Goal: Task Accomplishment & Management: Complete application form

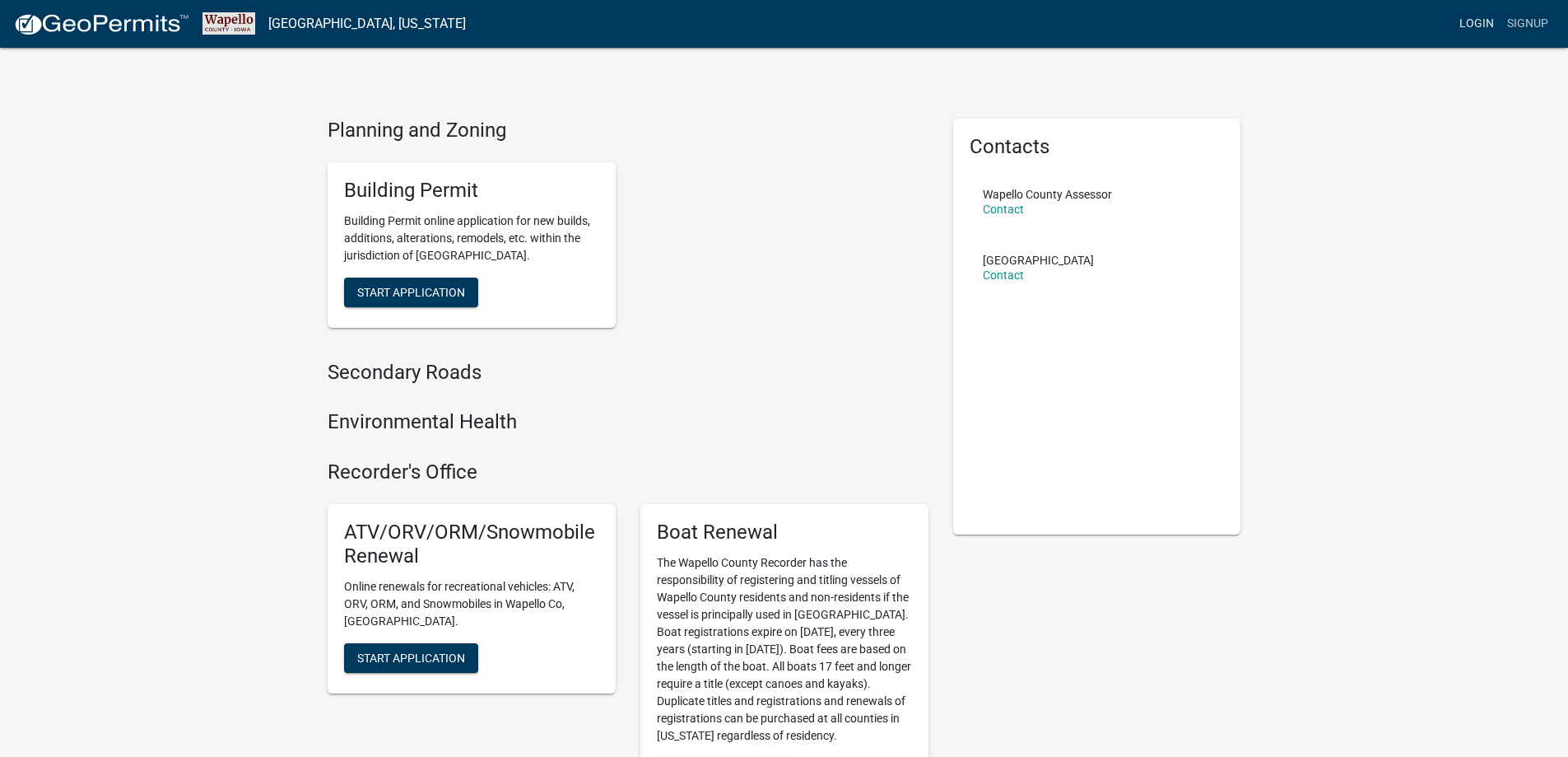
click at [1475, 18] on link "Login" at bounding box center [1476, 23] width 48 height 31
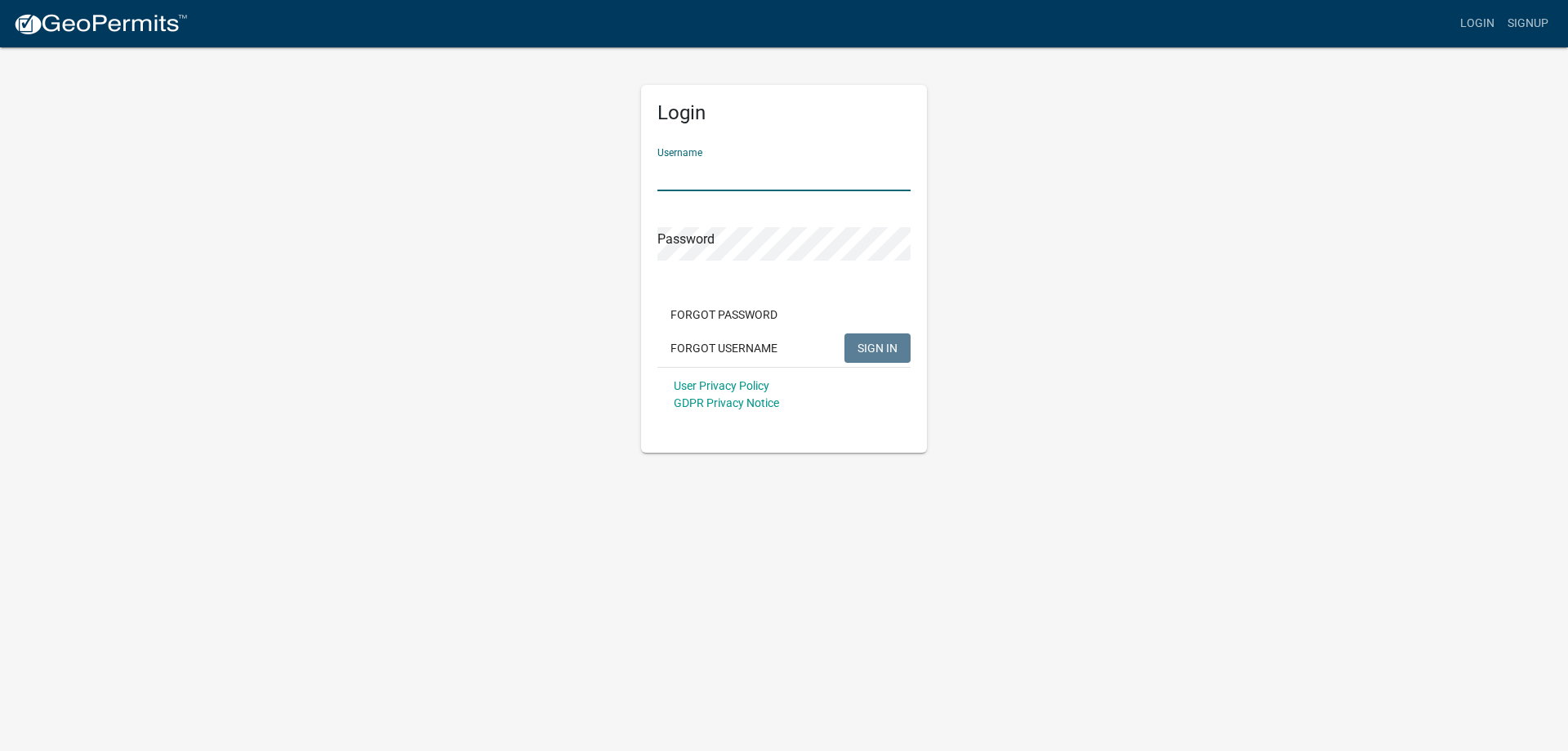
click at [750, 183] on input "Username" at bounding box center [783, 174] width 253 height 33
type input "nankab2007"
click at [845, 334] on button "SIGN IN" at bounding box center [878, 348] width 66 height 29
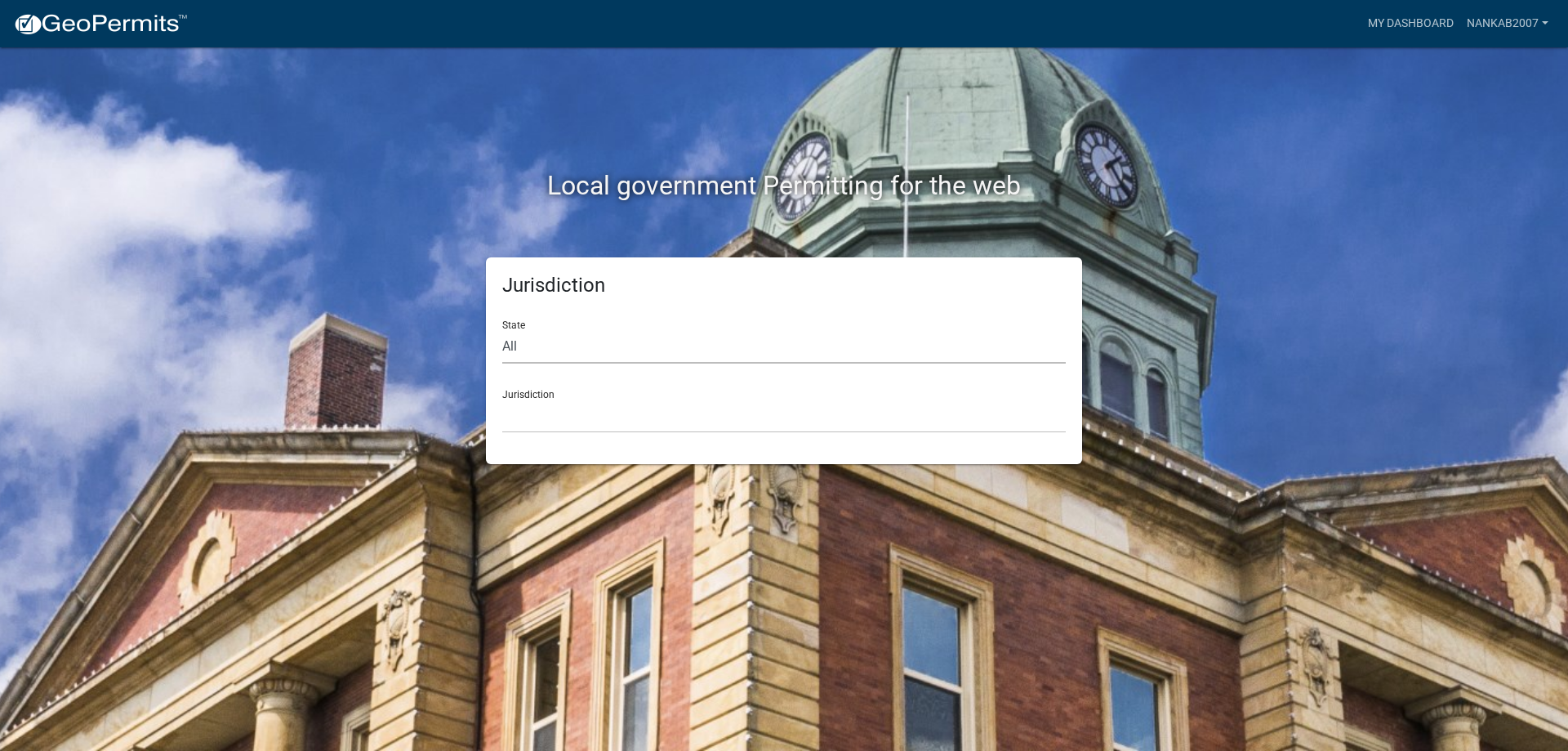
click at [580, 351] on select "All [US_STATE] [US_STATE] [US_STATE] [US_STATE] [US_STATE] [US_STATE] [US_STATE…" at bounding box center [783, 347] width 563 height 33
select select "[US_STATE]"
click at [502, 330] on select "All [US_STATE] [US_STATE] [US_STATE] [US_STATE] [US_STATE] [US_STATE] [US_STATE…" at bounding box center [783, 347] width 563 height 33
click at [587, 393] on div "Jurisdiction [GEOGRAPHIC_DATA], [US_STATE] [GEOGRAPHIC_DATA], [US_STATE] [GEOGR…" at bounding box center [783, 405] width 563 height 56
click at [580, 403] on select "[GEOGRAPHIC_DATA], [US_STATE] [GEOGRAPHIC_DATA], [US_STATE] [GEOGRAPHIC_DATA], …" at bounding box center [783, 416] width 563 height 33
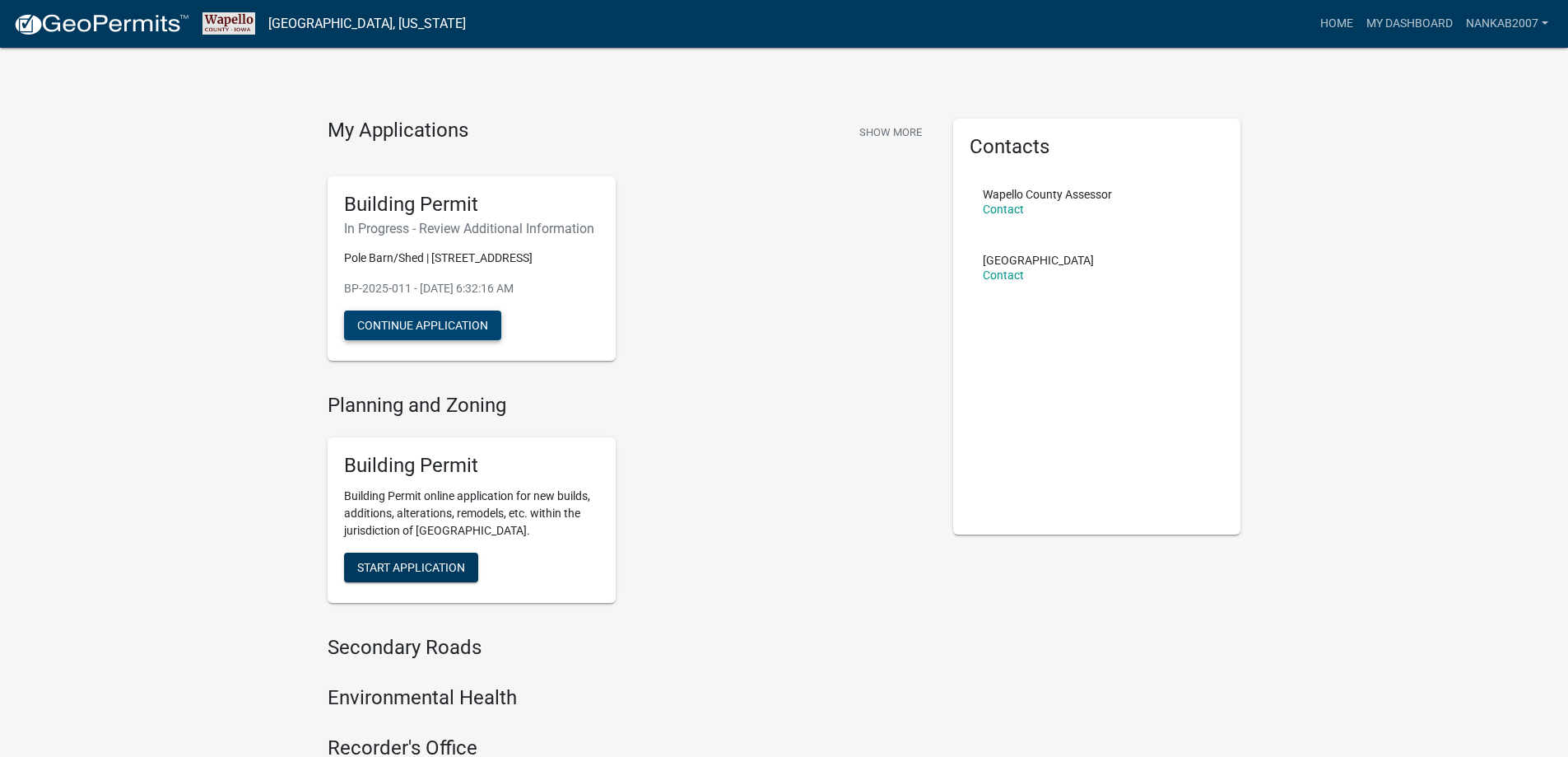
click at [469, 322] on button "Continue Application" at bounding box center [422, 325] width 157 height 29
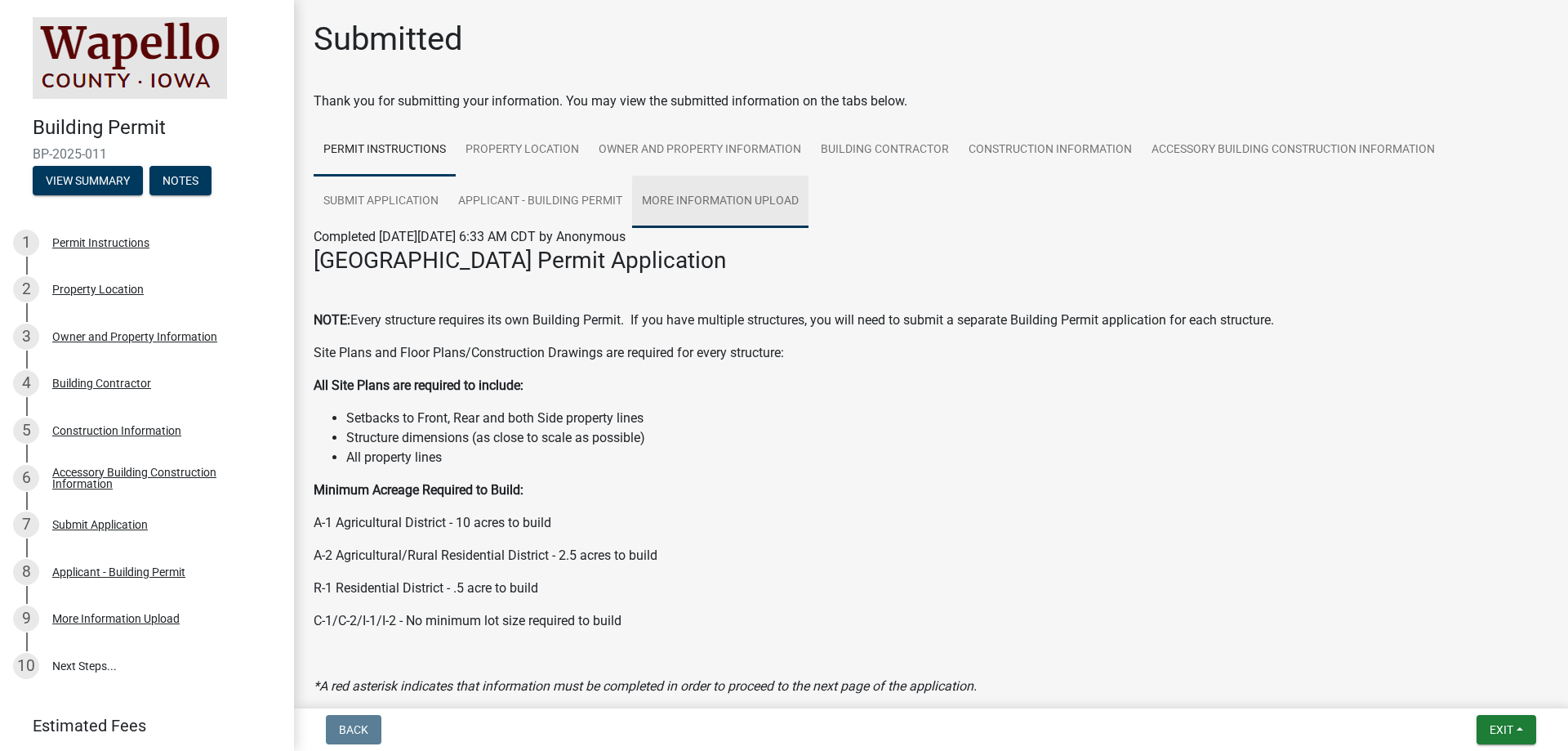
click at [754, 189] on link "More Information Upload" at bounding box center [720, 202] width 177 height 52
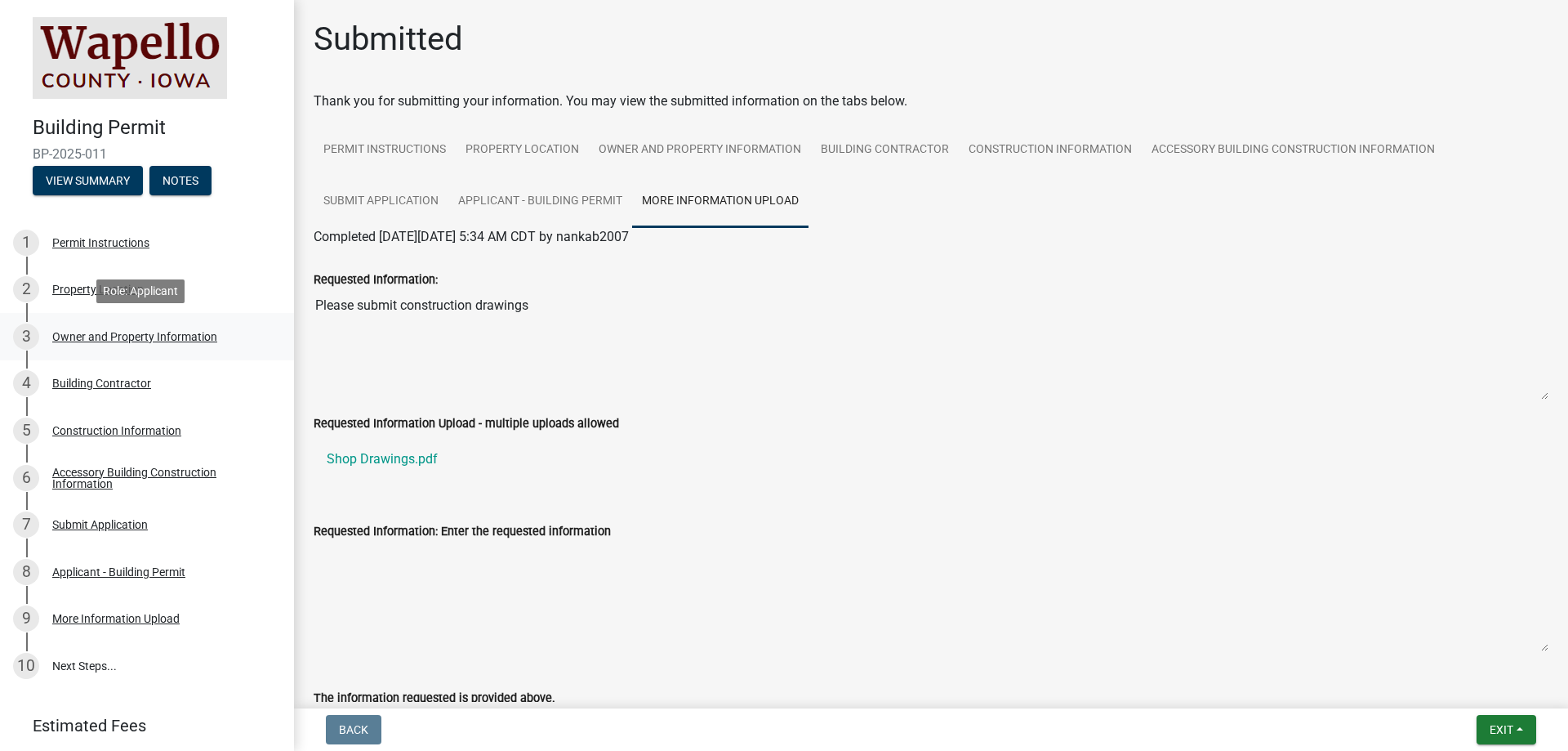
drag, startPoint x: 538, startPoint y: 308, endPoint x: 265, endPoint y: 348, distance: 275.9
click at [265, 348] on div "Building Permit BP-2025-011 View Summary Notes 1 Permit Instructions 2 Property…" at bounding box center [784, 375] width 1568 height 751
click at [967, 445] on link "Shop Drawings.pdf" at bounding box center [931, 459] width 1234 height 39
click at [1327, 155] on link "Accessory Building Construction Information" at bounding box center [1293, 150] width 303 height 52
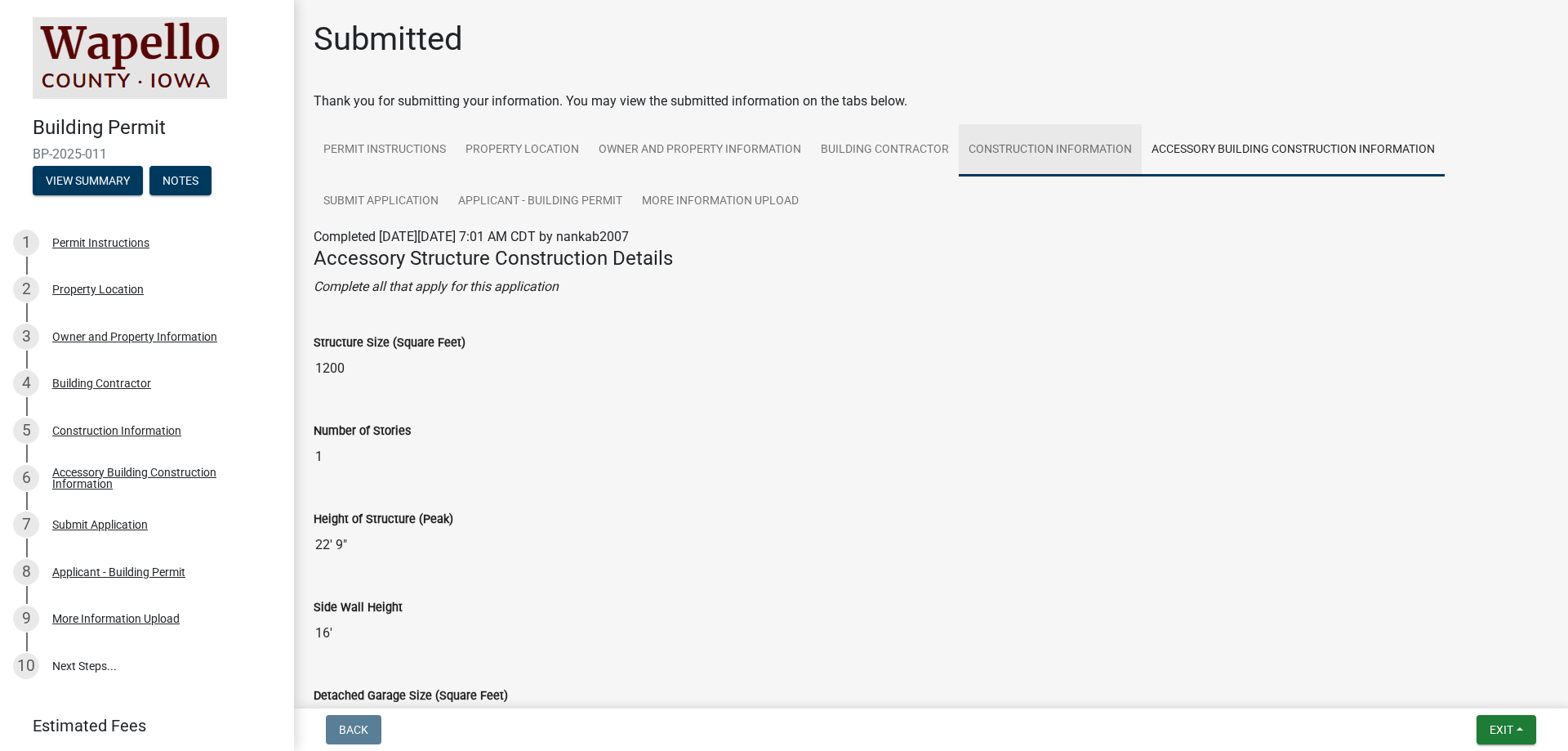
click at [1017, 164] on link "Construction Information" at bounding box center [1050, 150] width 183 height 52
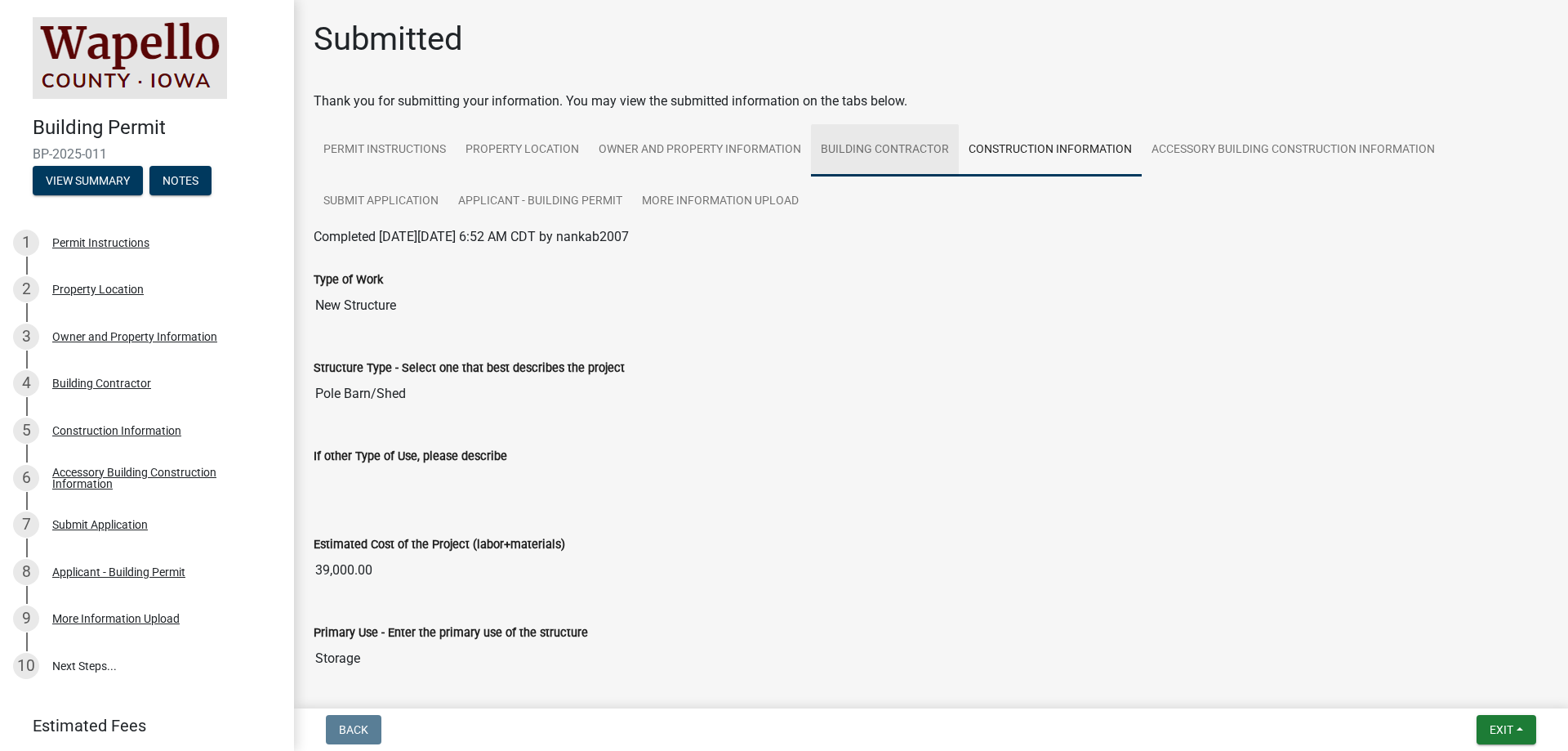
click at [868, 148] on link "Building Contractor" at bounding box center [884, 150] width 148 height 52
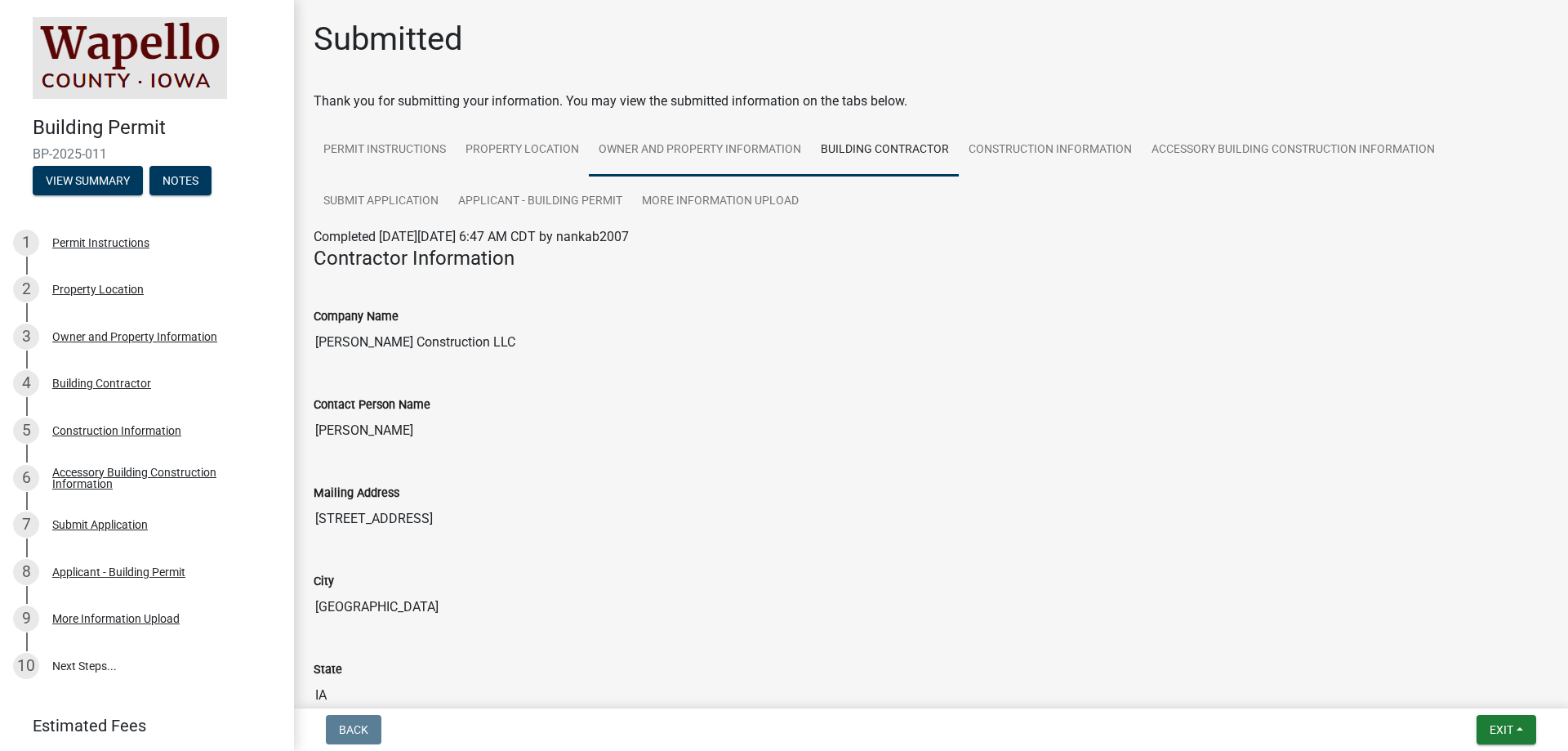
click at [761, 148] on link "Owner and Property Information" at bounding box center [700, 150] width 222 height 52
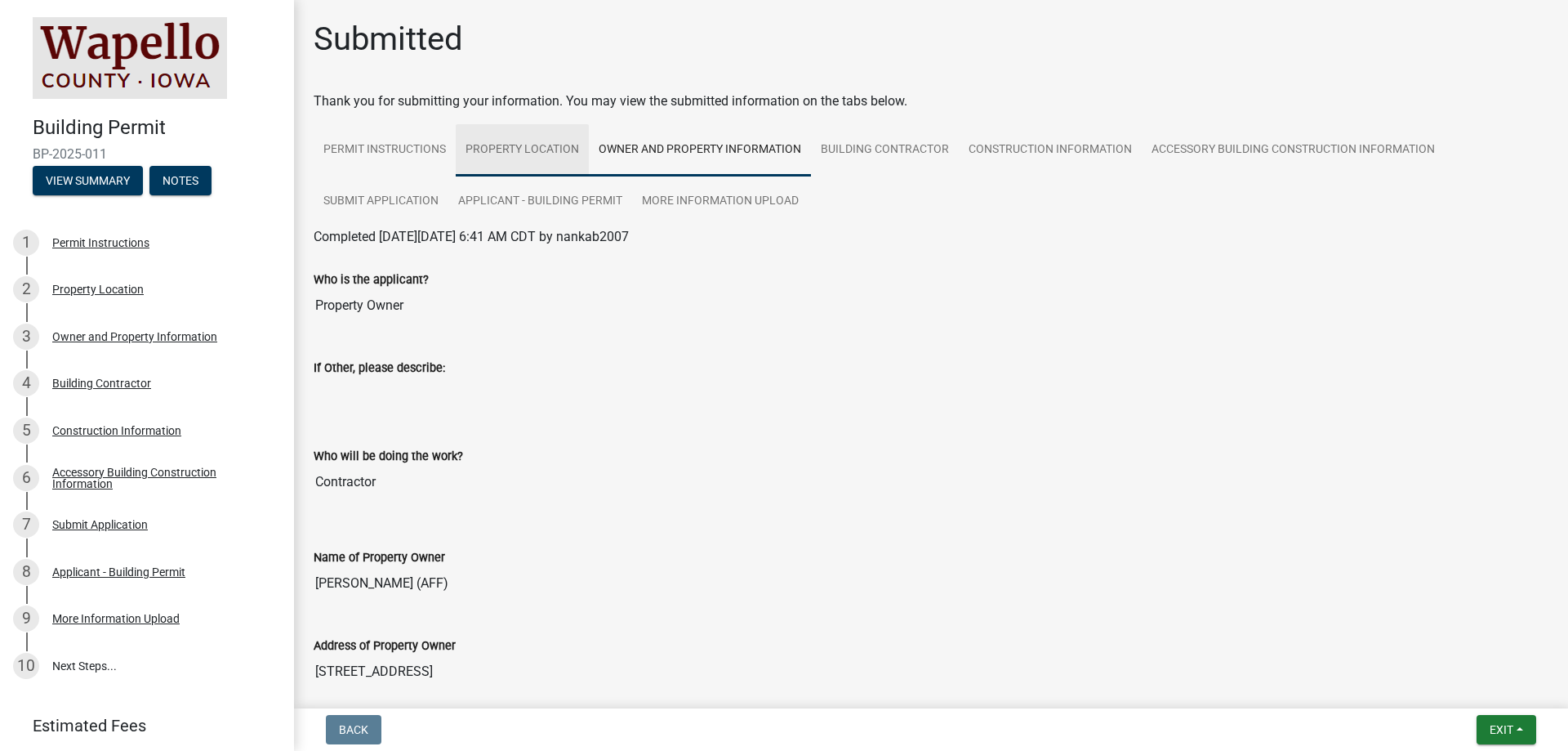
click at [509, 162] on link "Property Location" at bounding box center [522, 150] width 133 height 52
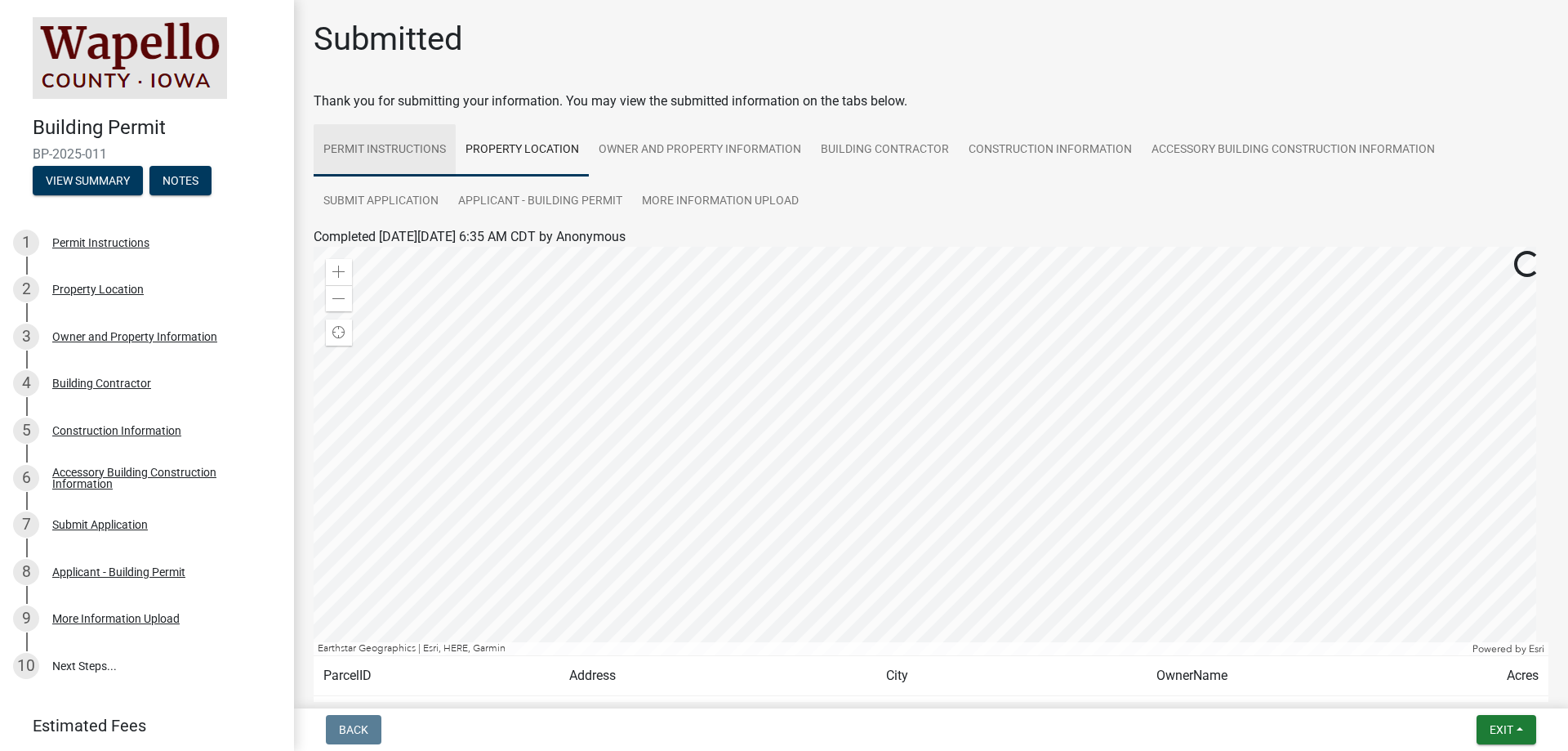
click at [393, 143] on link "Permit Instructions" at bounding box center [384, 150] width 142 height 52
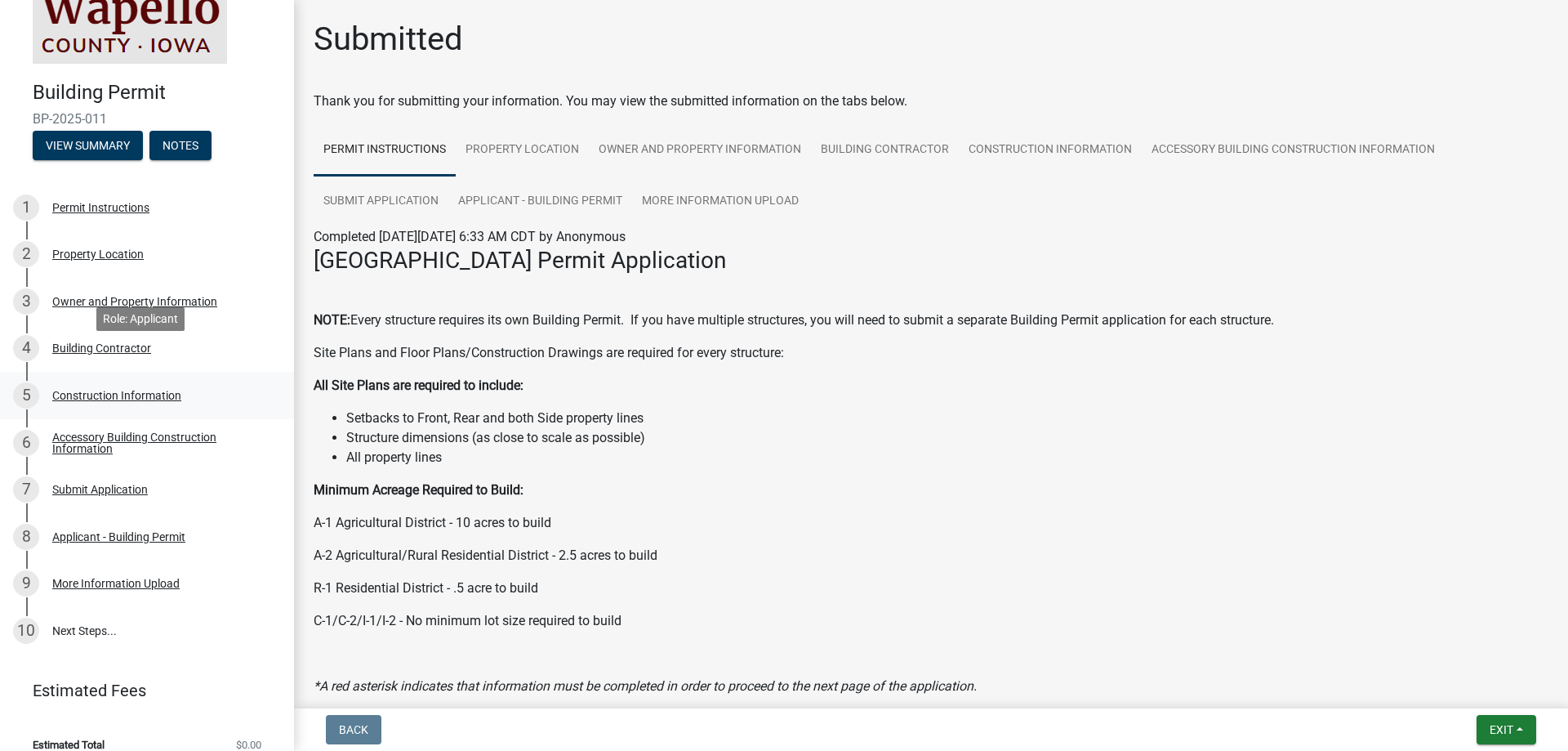
scroll to position [54, 0]
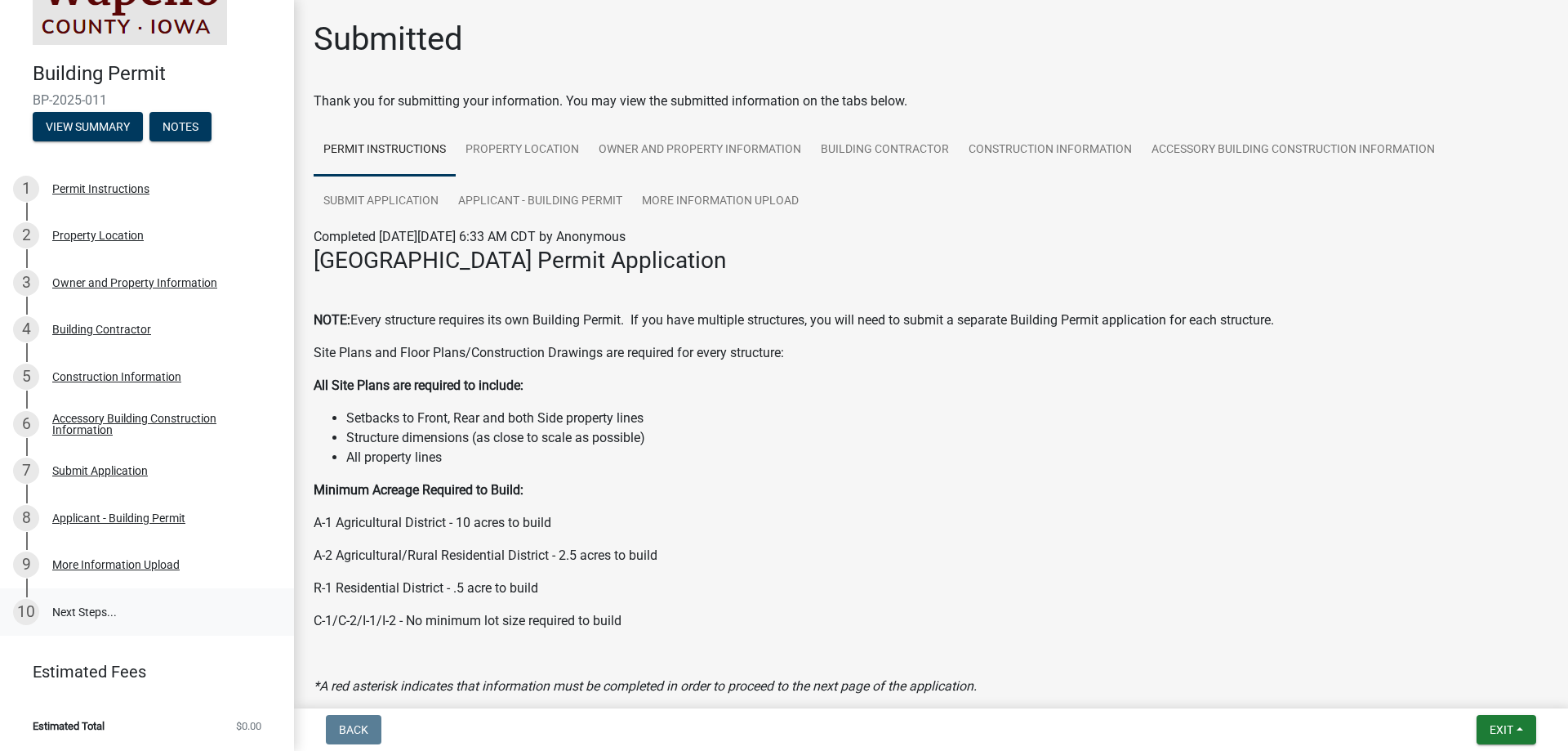
click at [98, 613] on link "10 Next Steps..." at bounding box center [147, 612] width 294 height 47
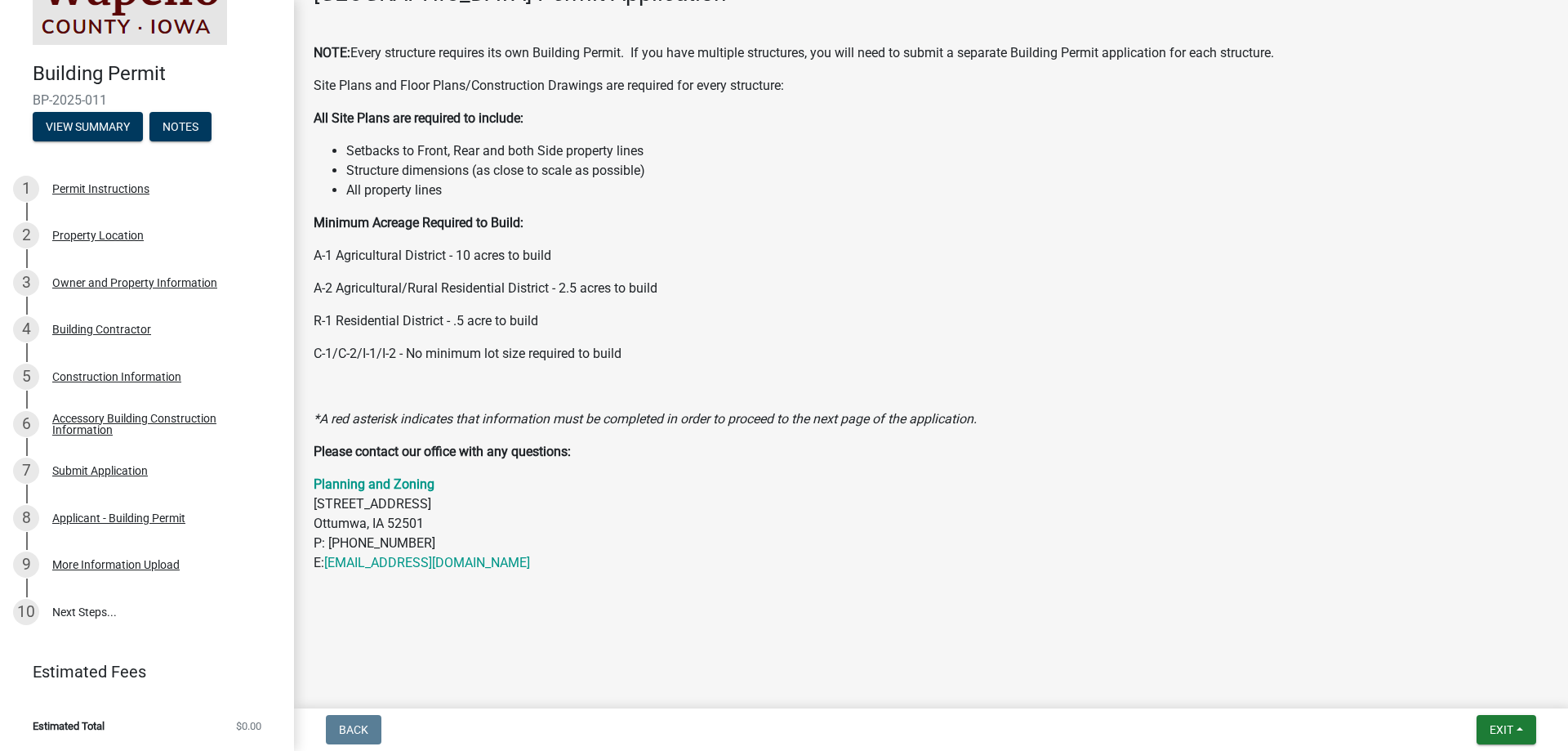
scroll to position [0, 0]
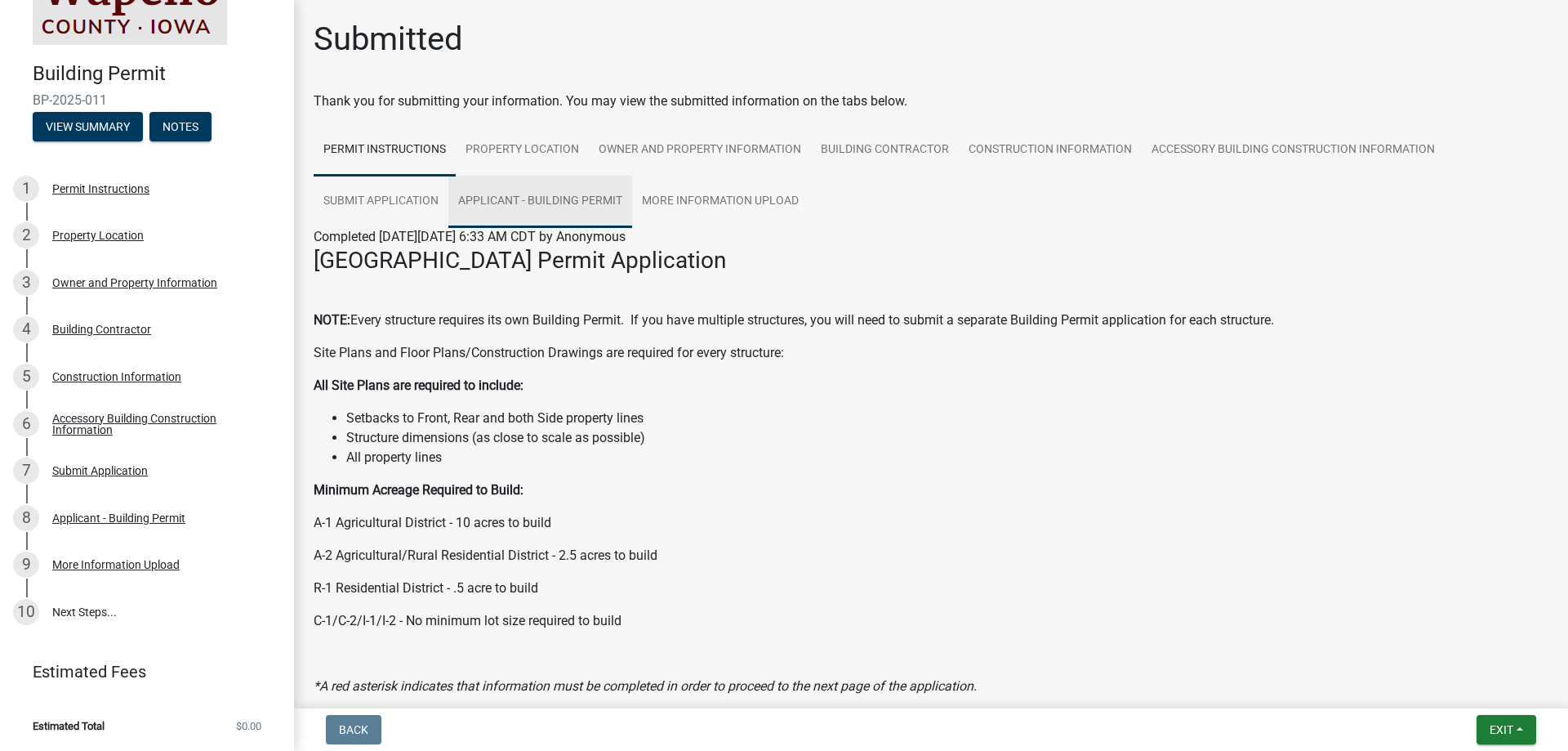
click at [565, 211] on link "Applicant - Building Permit" at bounding box center [539, 202] width 183 height 52
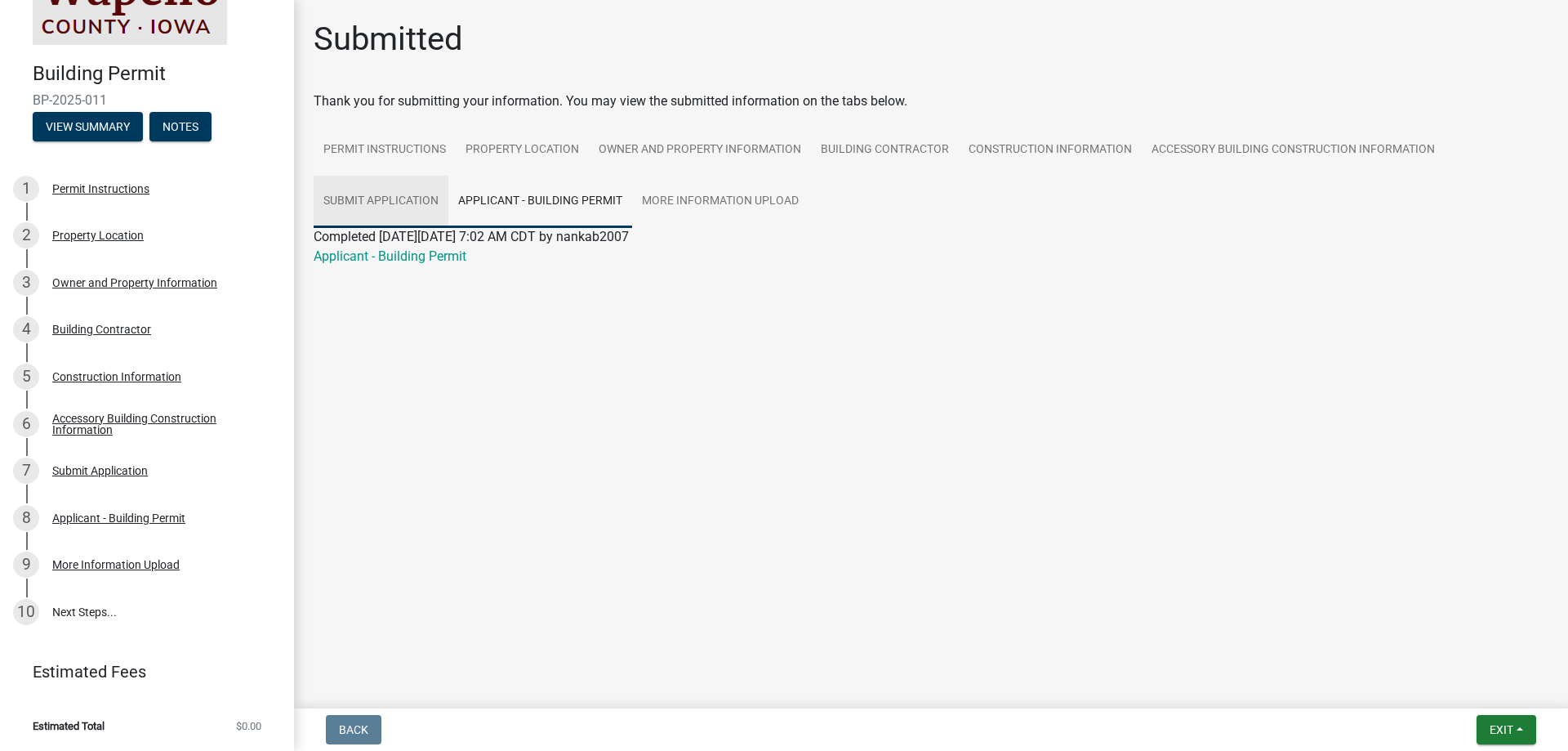
click at [385, 219] on link "Submit Application" at bounding box center [381, 202] width 134 height 52
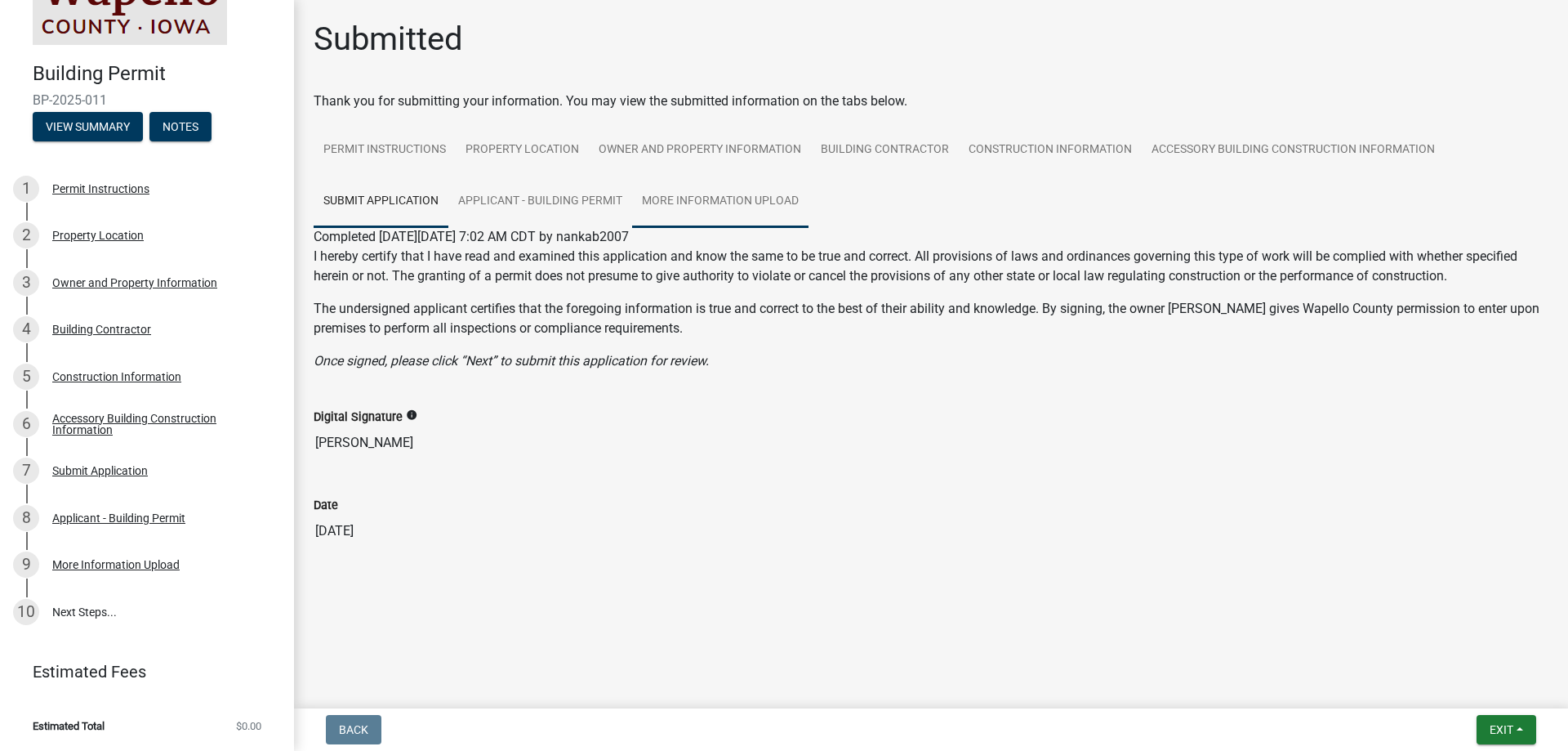
click at [670, 184] on link "More Information Upload" at bounding box center [720, 202] width 177 height 52
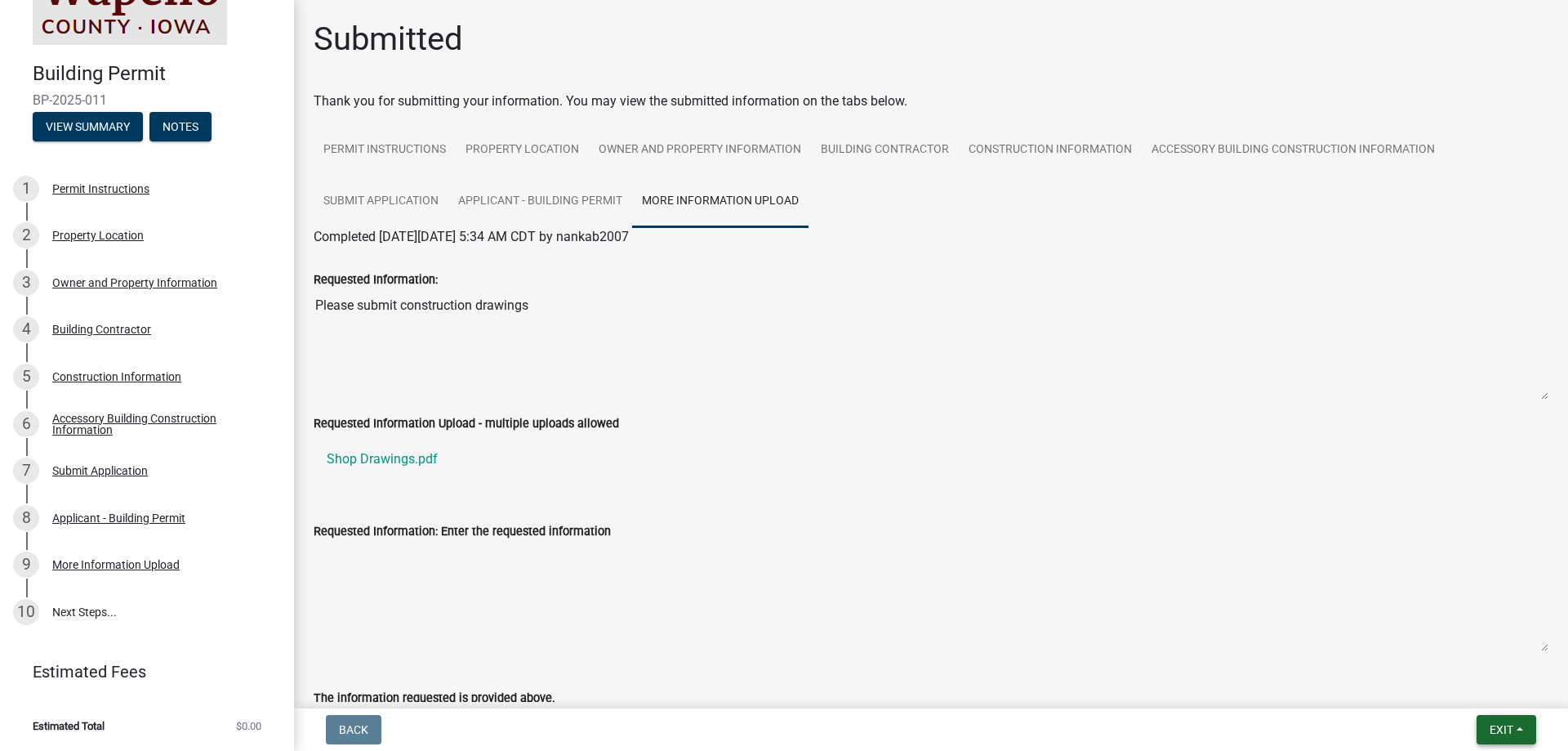
click at [1512, 727] on span "Exit" at bounding box center [1501, 729] width 24 height 13
click at [1471, 686] on button "Save & Exit" at bounding box center [1470, 686] width 130 height 39
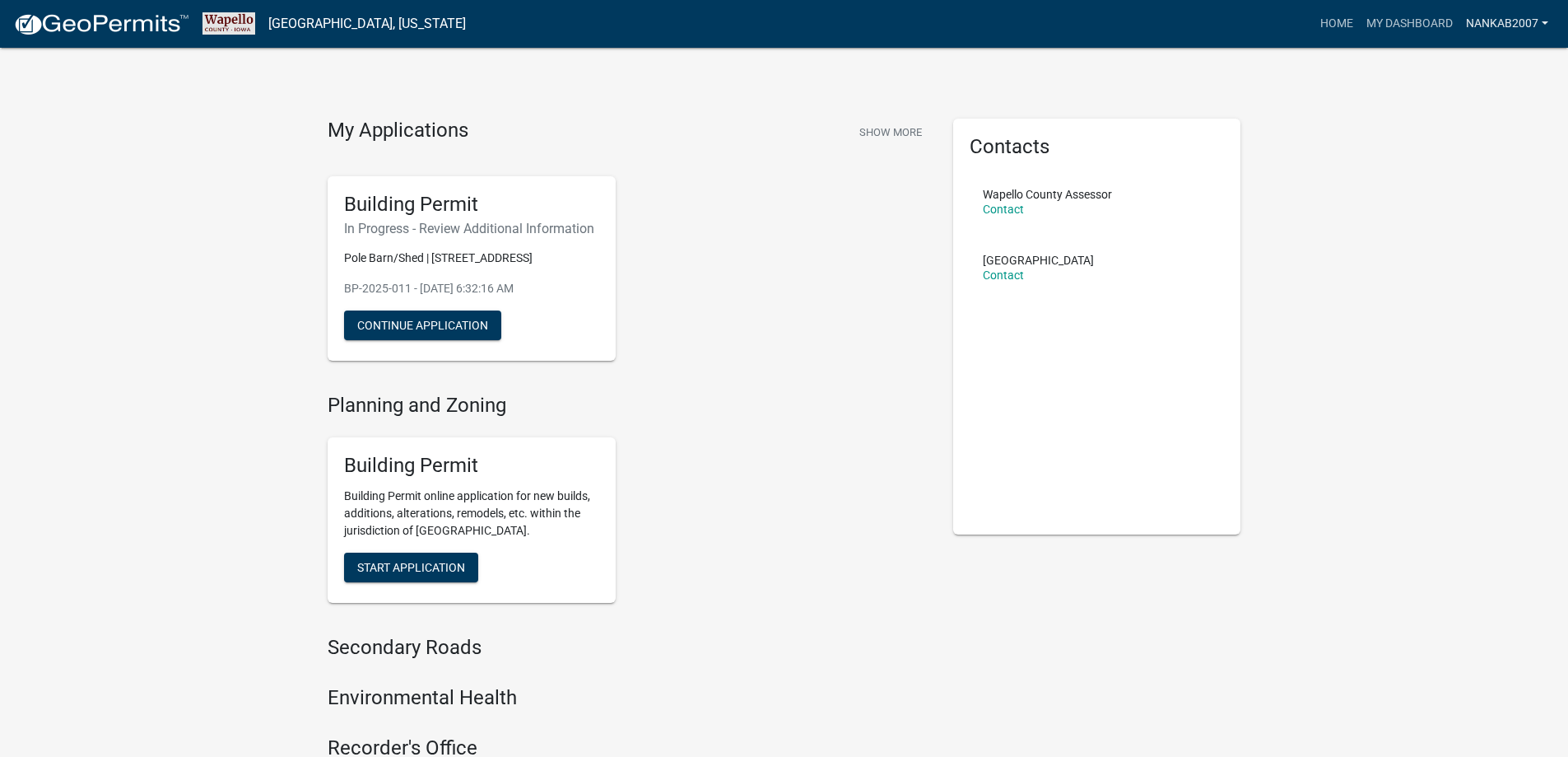
click at [1506, 10] on link "nankab2007" at bounding box center [1507, 23] width 95 height 31
click at [1459, 123] on link "Logout" at bounding box center [1489, 120] width 131 height 39
